Goal: Check status: Check status

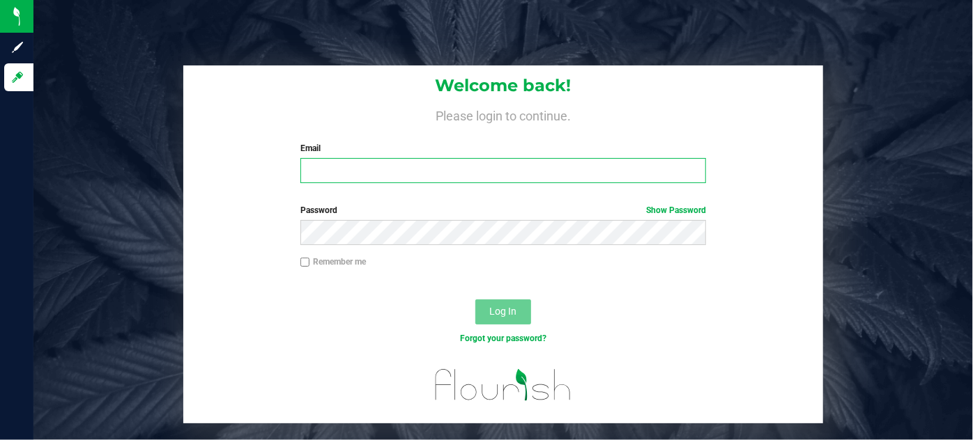
type input "kamarynsargent@heyawellness.com"
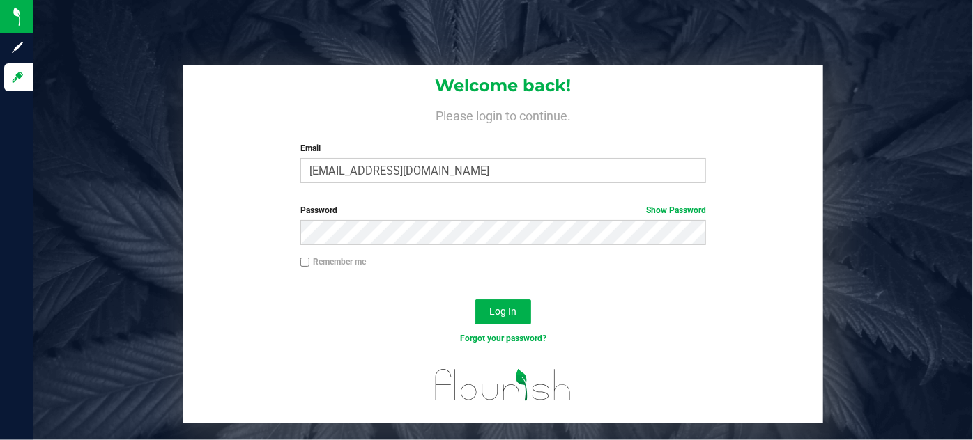
click at [544, 284] on div at bounding box center [503, 287] width 640 height 11
click at [503, 309] on span "Log In" at bounding box center [502, 311] width 27 height 11
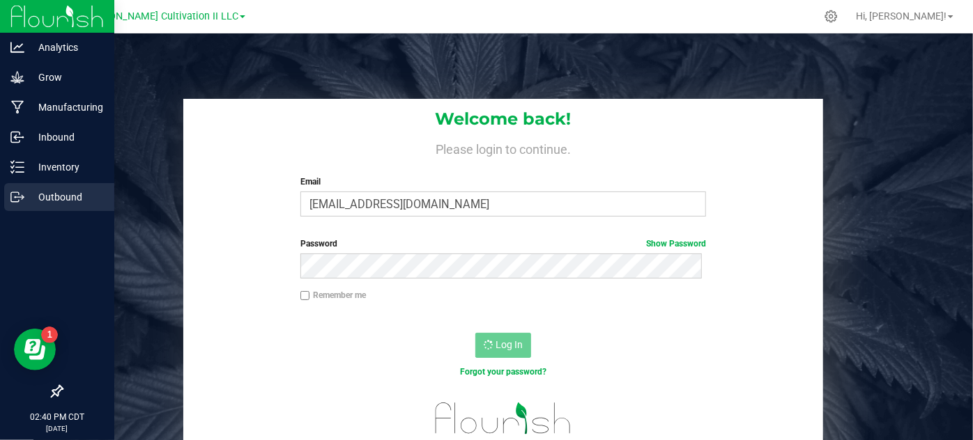
click at [29, 210] on div "Outbound" at bounding box center [59, 197] width 110 height 28
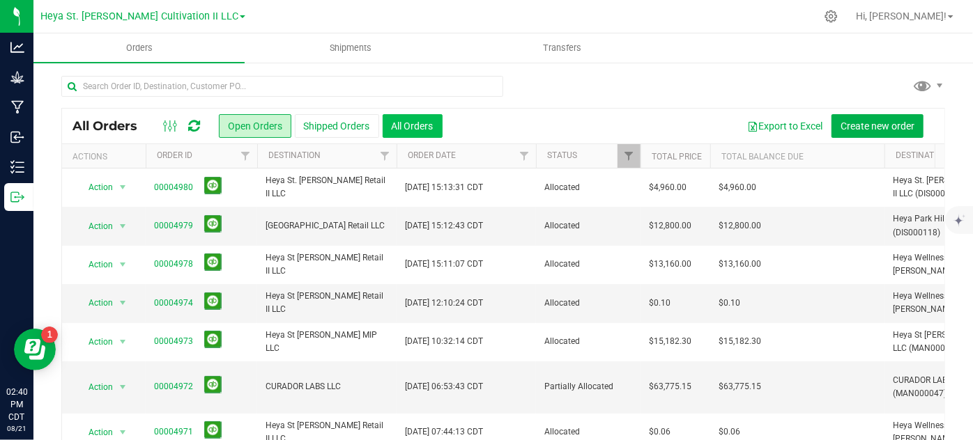
click at [410, 124] on button "All Orders" at bounding box center [413, 126] width 60 height 24
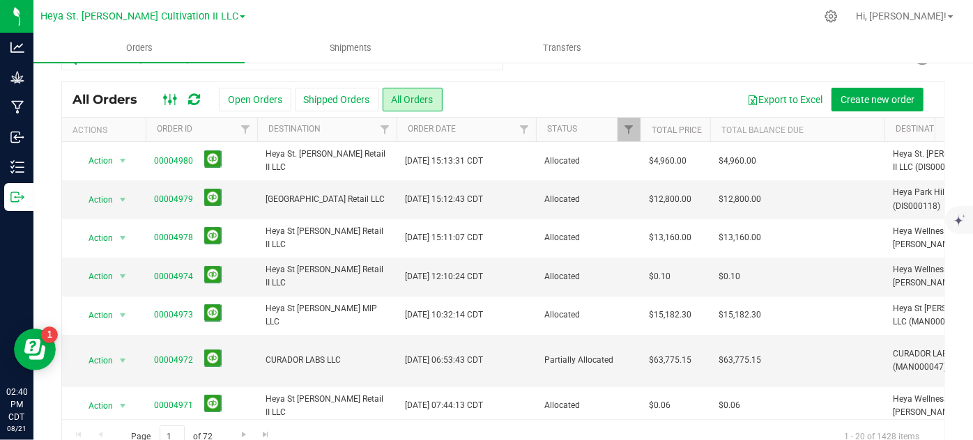
drag, startPoint x: 173, startPoint y: 109, endPoint x: 165, endPoint y: 102, distance: 10.4
click at [165, 102] on div "All Orders Open Orders Shipped Orders All Orders Export to Excel Create new ord…" at bounding box center [503, 99] width 882 height 35
click at [165, 102] on rect at bounding box center [164, 99] width 1 height 11
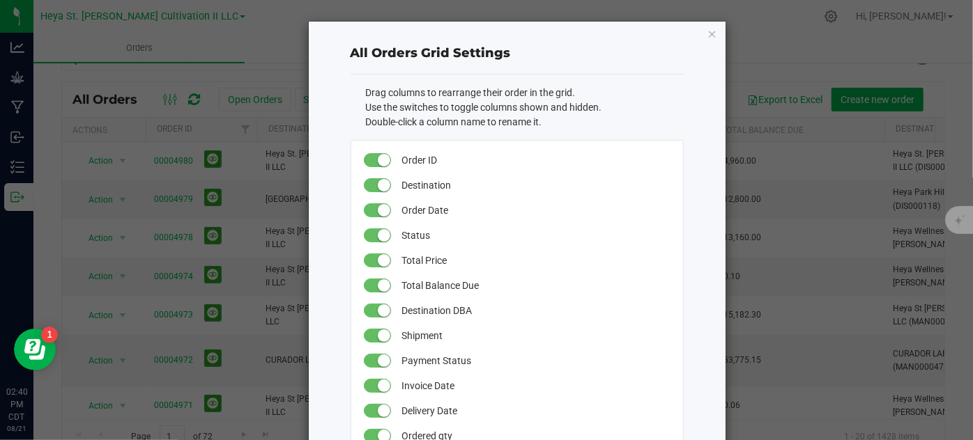
click at [378, 236] on small at bounding box center [384, 235] width 13 height 13
click at [371, 309] on span at bounding box center [378, 311] width 28 height 14
click at [378, 339] on small at bounding box center [384, 336] width 13 height 13
click at [378, 361] on small at bounding box center [384, 361] width 13 height 13
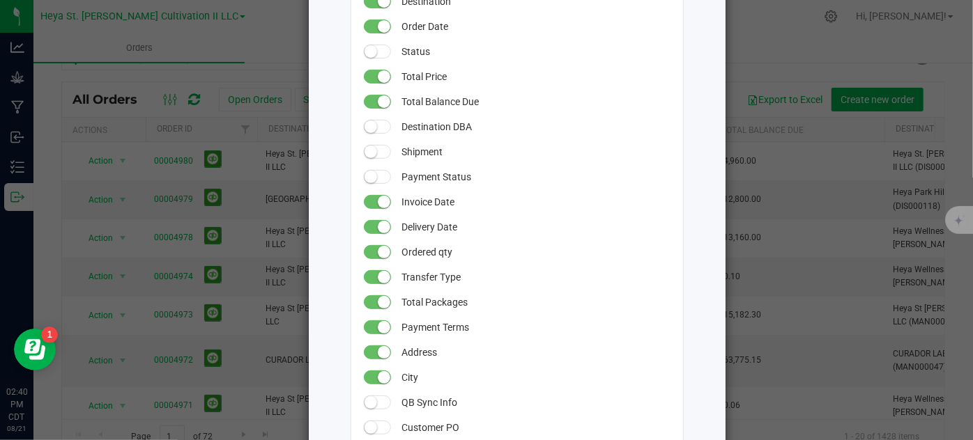
scroll to position [472, 0]
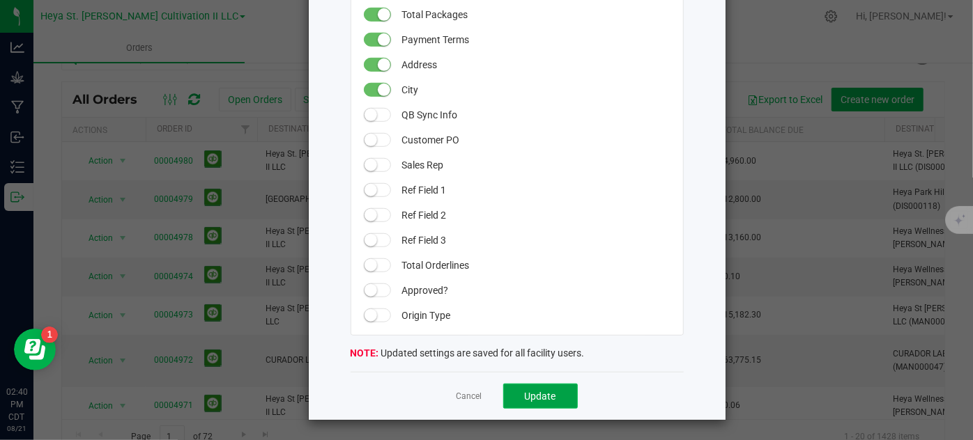
click at [525, 394] on span "Update" at bounding box center [540, 396] width 31 height 11
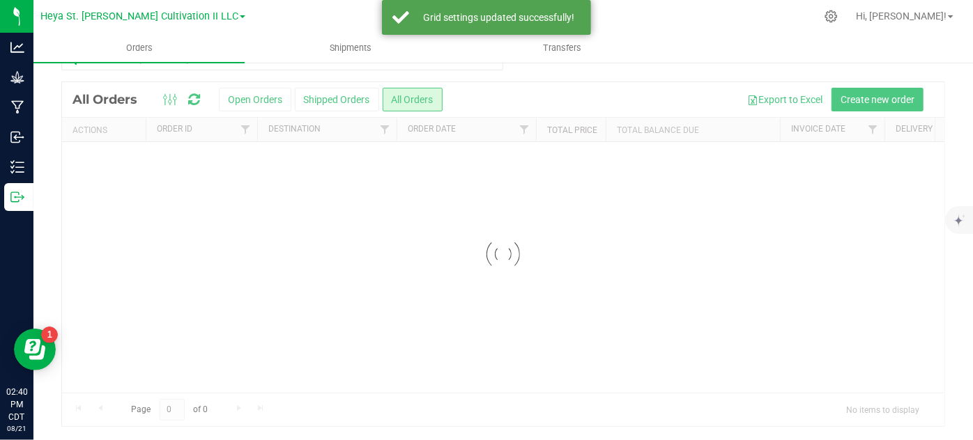
scroll to position [0, 0]
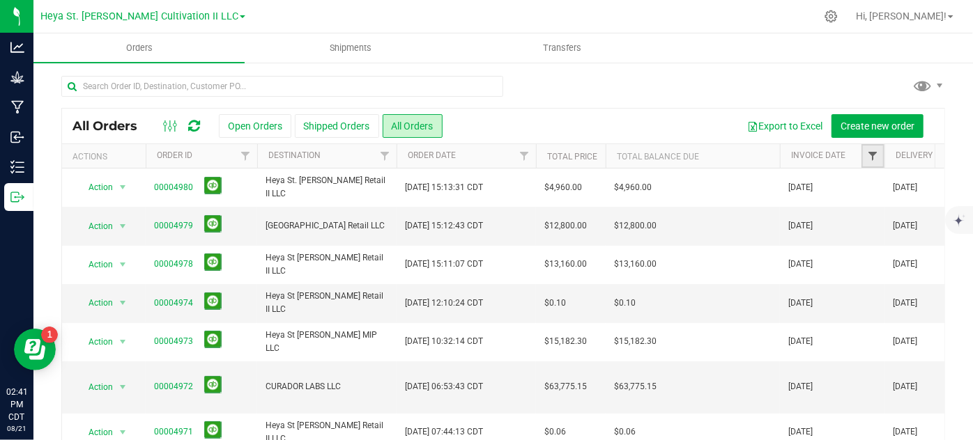
click at [868, 157] on span "Filter" at bounding box center [872, 155] width 11 height 11
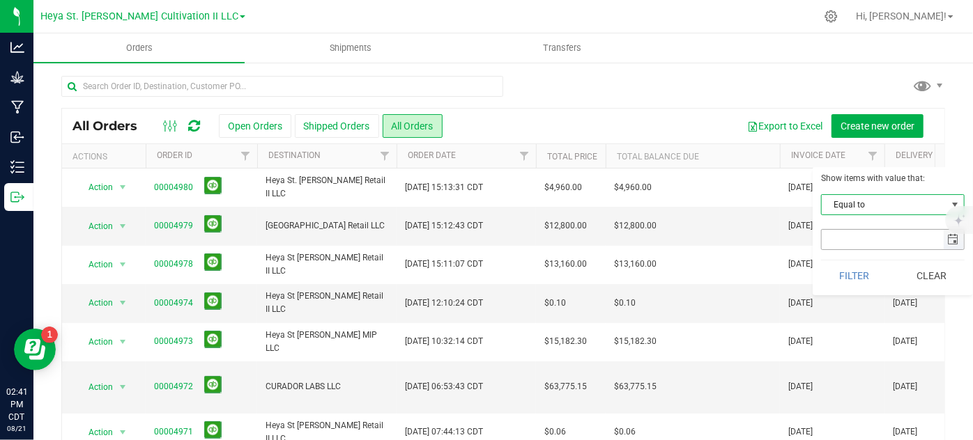
click at [950, 239] on span "select" at bounding box center [953, 239] width 11 height 11
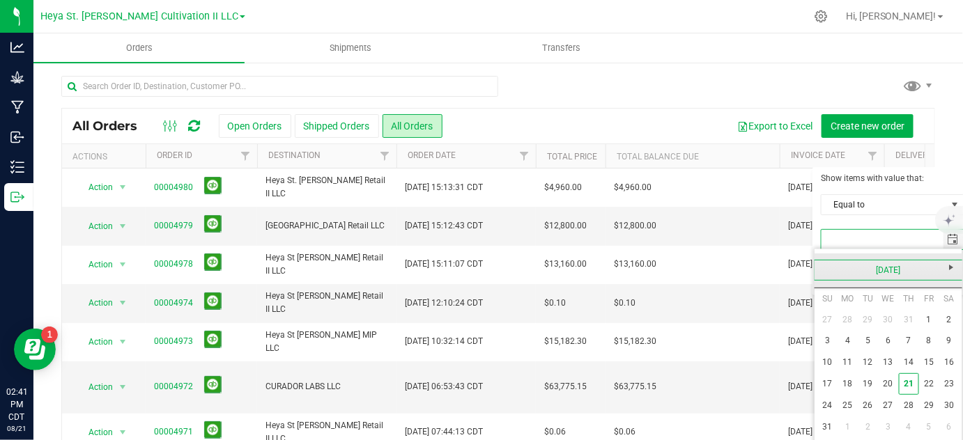
click at [828, 260] on link "August 2025" at bounding box center [889, 271] width 150 height 22
click at [828, 260] on link "2025" at bounding box center [889, 271] width 150 height 22
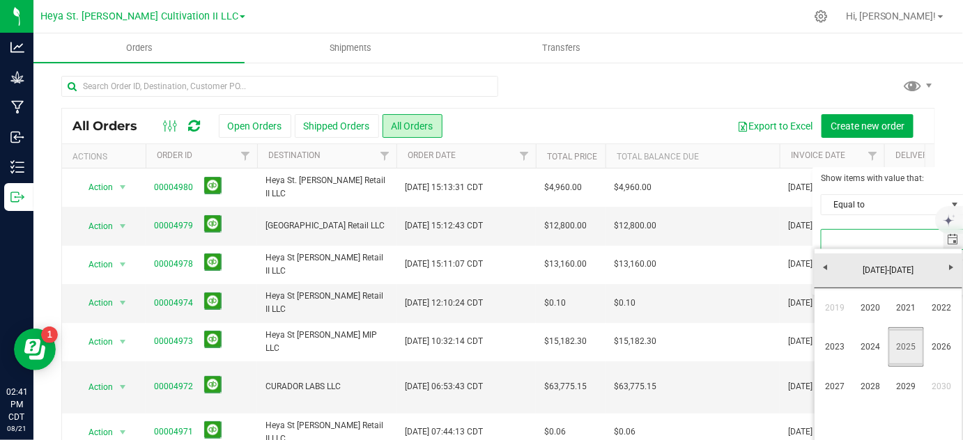
click at [906, 357] on link "2025" at bounding box center [906, 348] width 36 height 36
click at [870, 319] on link "Feb" at bounding box center [871, 308] width 36 height 36
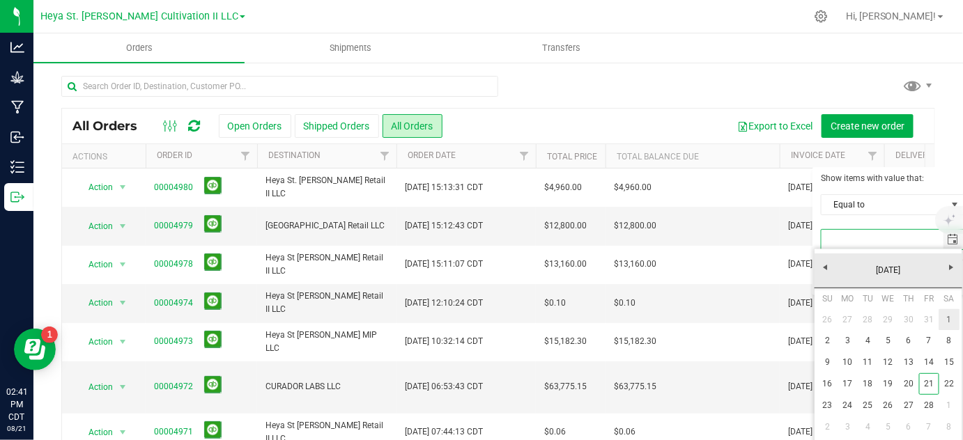
click at [945, 318] on link "1" at bounding box center [949, 320] width 20 height 22
type input "2/1/2025"
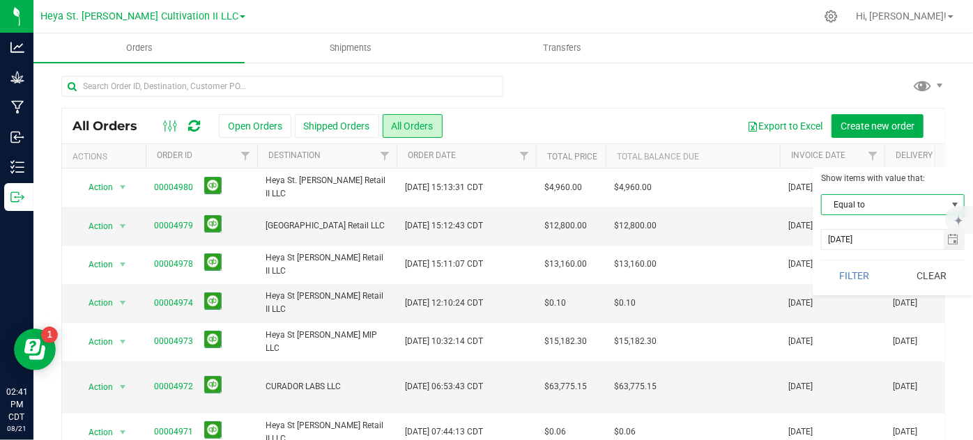
click at [946, 201] on span "select" at bounding box center [954, 205] width 17 height 20
click at [921, 208] on span "Equal to" at bounding box center [883, 205] width 125 height 20
click at [897, 240] on input "2/1/2025" at bounding box center [882, 240] width 122 height 20
click at [902, 208] on span "Equal to" at bounding box center [883, 205] width 125 height 20
click at [847, 251] on li "Is after" at bounding box center [892, 248] width 142 height 21
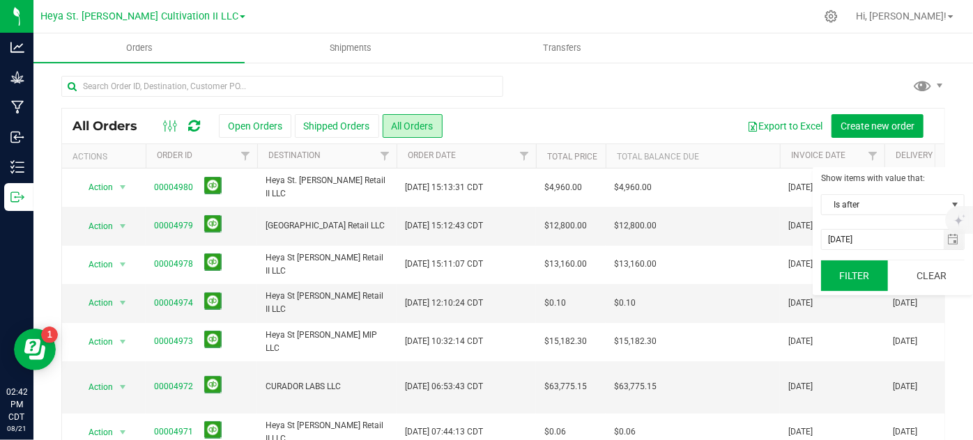
click at [856, 279] on button "Filter" at bounding box center [854, 276] width 67 height 31
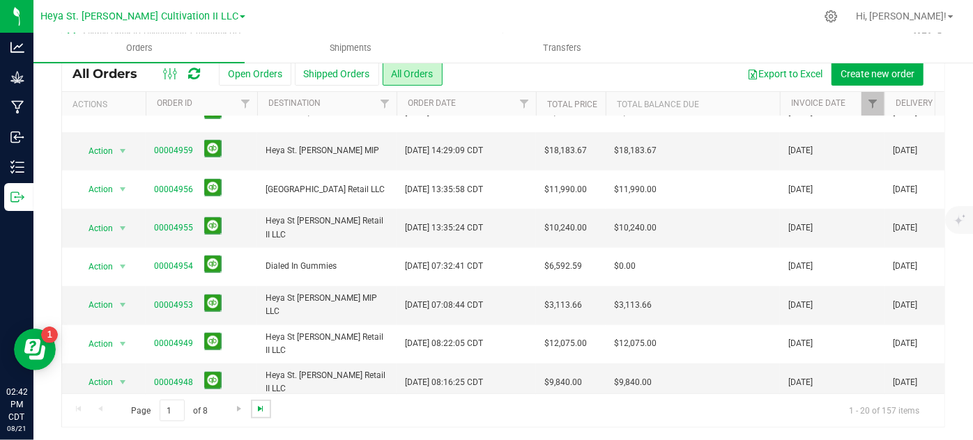
click at [256, 406] on span "Go to the last page" at bounding box center [260, 408] width 11 height 11
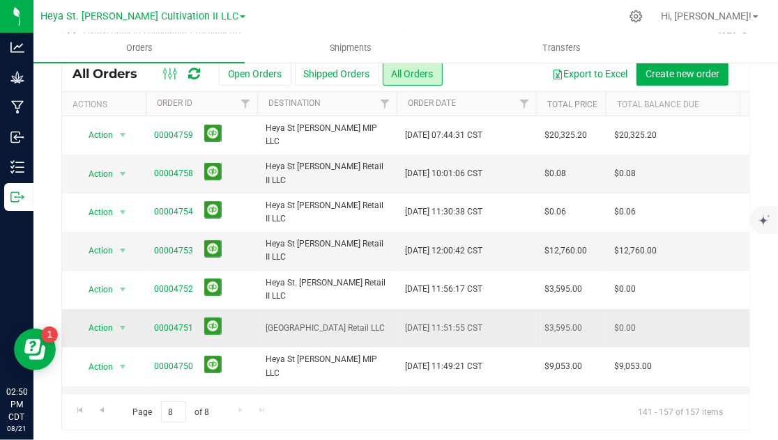
click at [375, 341] on td "Heya Park Hills Retail LLC" at bounding box center [326, 328] width 139 height 38
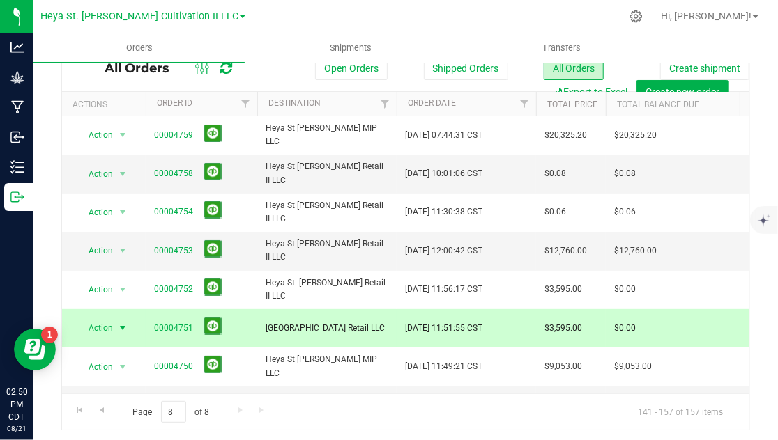
click at [529, 11] on div at bounding box center [435, 16] width 369 height 27
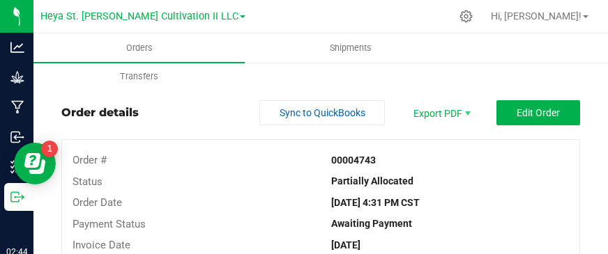
click at [349, 166] on div "00004743" at bounding box center [450, 160] width 258 height 15
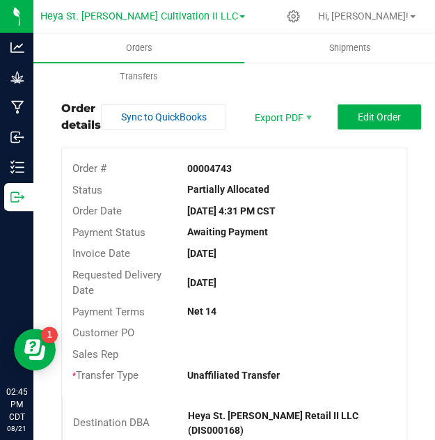
click at [155, 198] on div "Status Partially Allocated" at bounding box center [234, 191] width 345 height 22
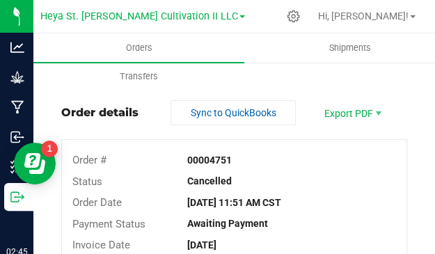
click at [240, 254] on div "Invoice Date [DATE]" at bounding box center [234, 246] width 345 height 22
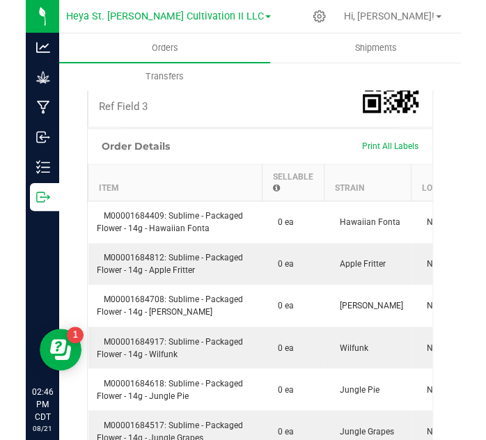
scroll to position [526, 0]
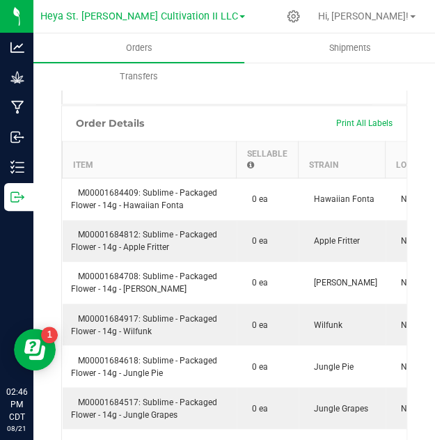
click at [171, 106] on div "Order Details Print All Labels" at bounding box center [234, 123] width 345 height 35
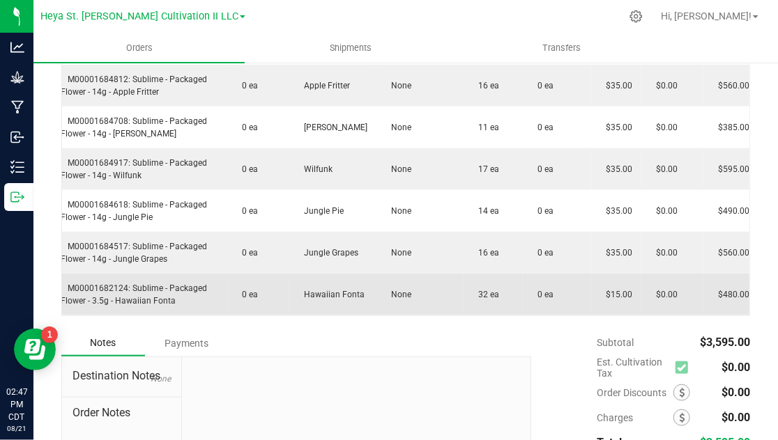
scroll to position [477, 0]
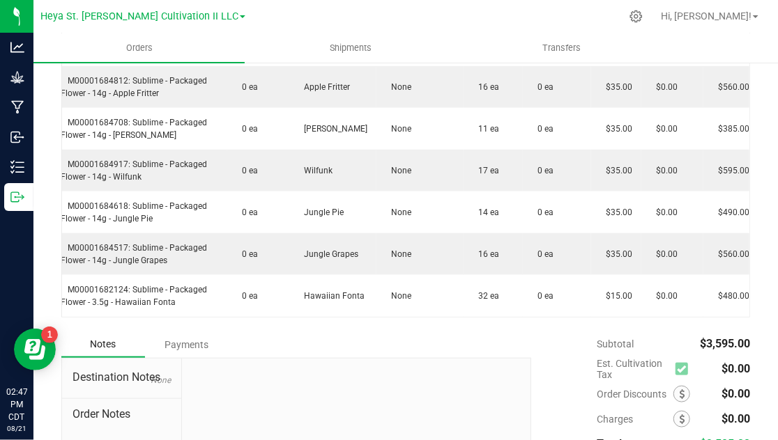
click at [550, 338] on div "Subtotal $3,595.00 Est. Cultivation Tax $0.00" at bounding box center [634, 420] width 229 height 176
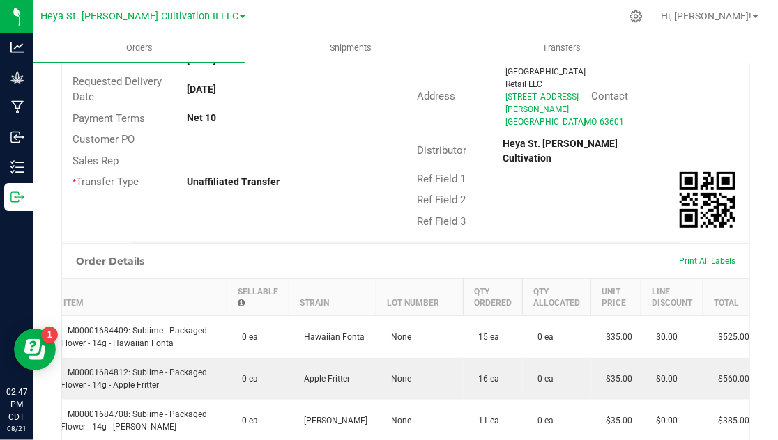
scroll to position [0, 0]
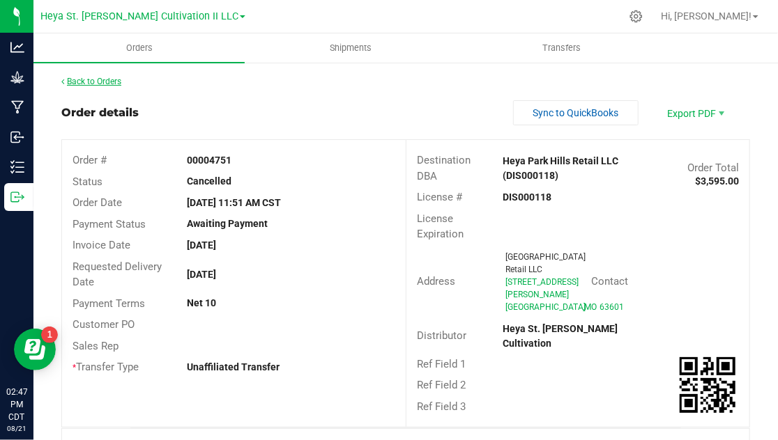
click at [82, 79] on link "Back to Orders" at bounding box center [91, 82] width 60 height 10
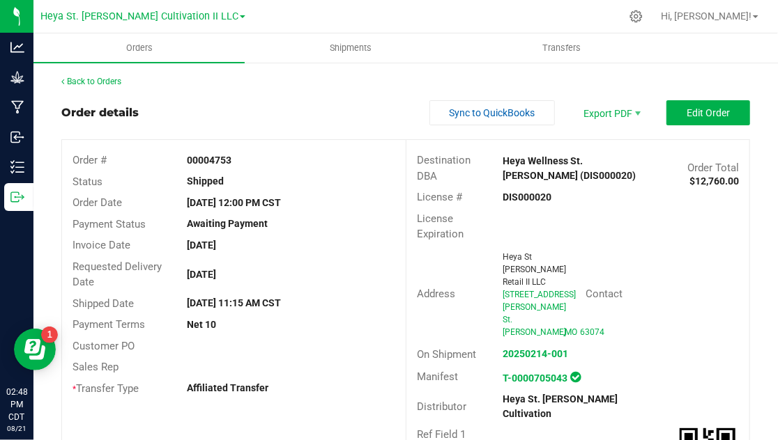
click at [711, 247] on div "Address Heya St Ann Retail II LLC 10417A St Charles Rock Rd St. Ann , MO 63074 …" at bounding box center [577, 294] width 343 height 99
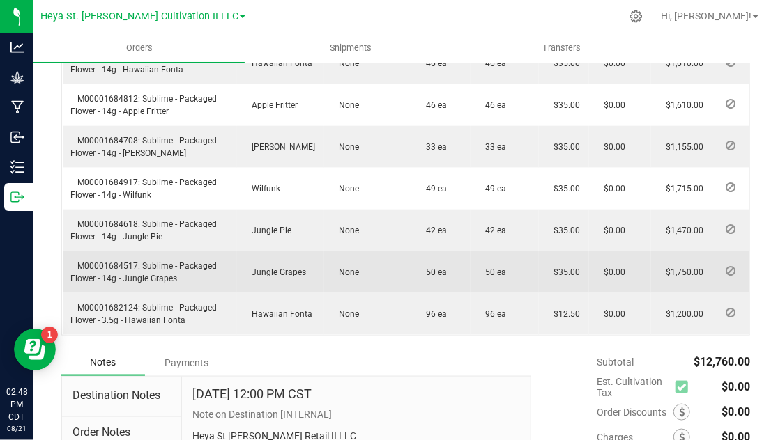
scroll to position [576, 0]
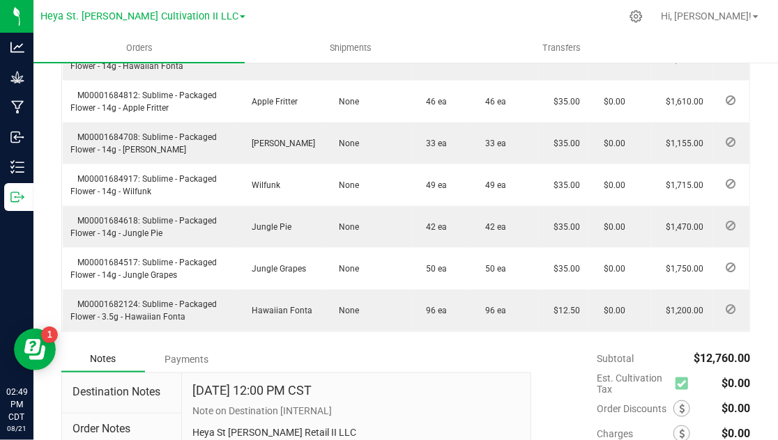
click at [490, 384] on div "Feb 12, 2025 12:00 PM CST" at bounding box center [355, 394] width 327 height 21
click at [479, 384] on div "Feb 12, 2025 12:00 PM CST" at bounding box center [355, 394] width 327 height 21
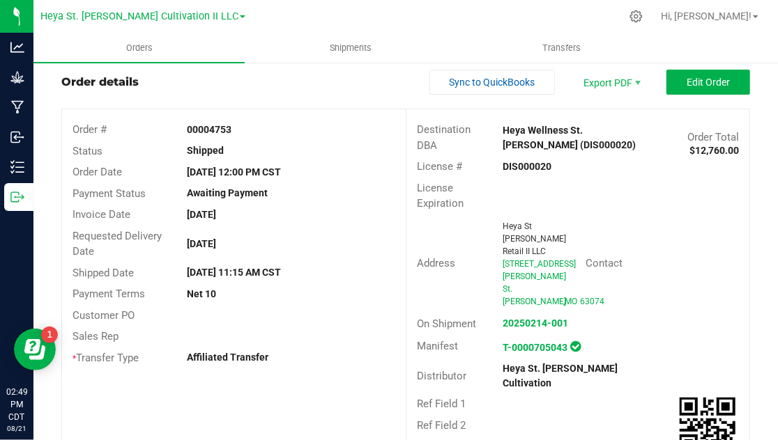
scroll to position [31, 0]
click at [568, 279] on div "Heya St Ann Retail II LLC 10417A St Charles Rock Rd St. Ann , MO 63074" at bounding box center [541, 264] width 90 height 88
click at [601, 337] on div "T-0000705043" at bounding box center [577, 346] width 171 height 19
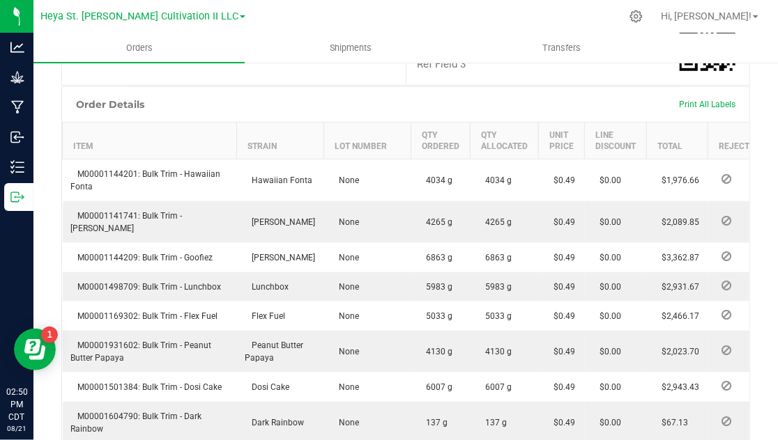
scroll to position [414, 0]
